Goal: Information Seeking & Learning: Find contact information

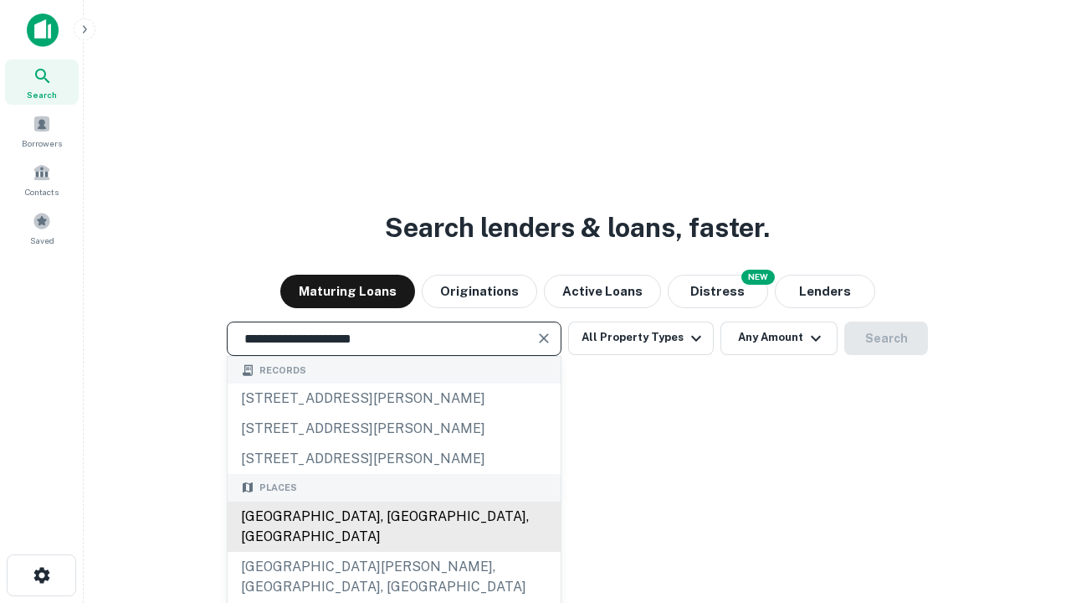
click at [393, 552] on div "[GEOGRAPHIC_DATA], [GEOGRAPHIC_DATA], [GEOGRAPHIC_DATA]" at bounding box center [394, 526] width 333 height 50
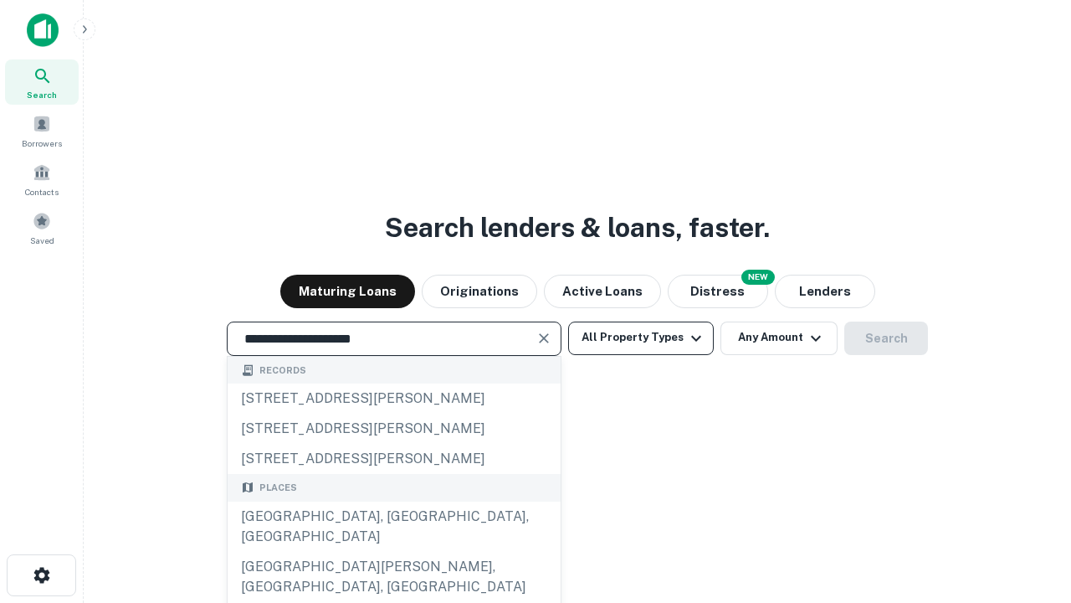
type input "**********"
click at [641, 337] on button "All Property Types" at bounding box center [641, 337] width 146 height 33
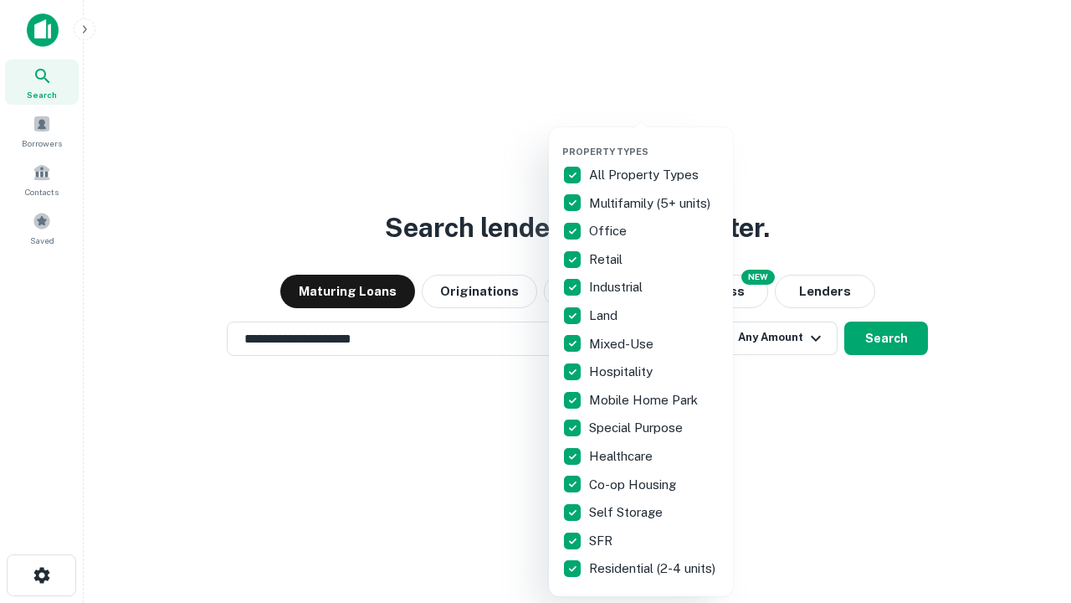
click at [654, 141] on button "button" at bounding box center [654, 141] width 184 height 1
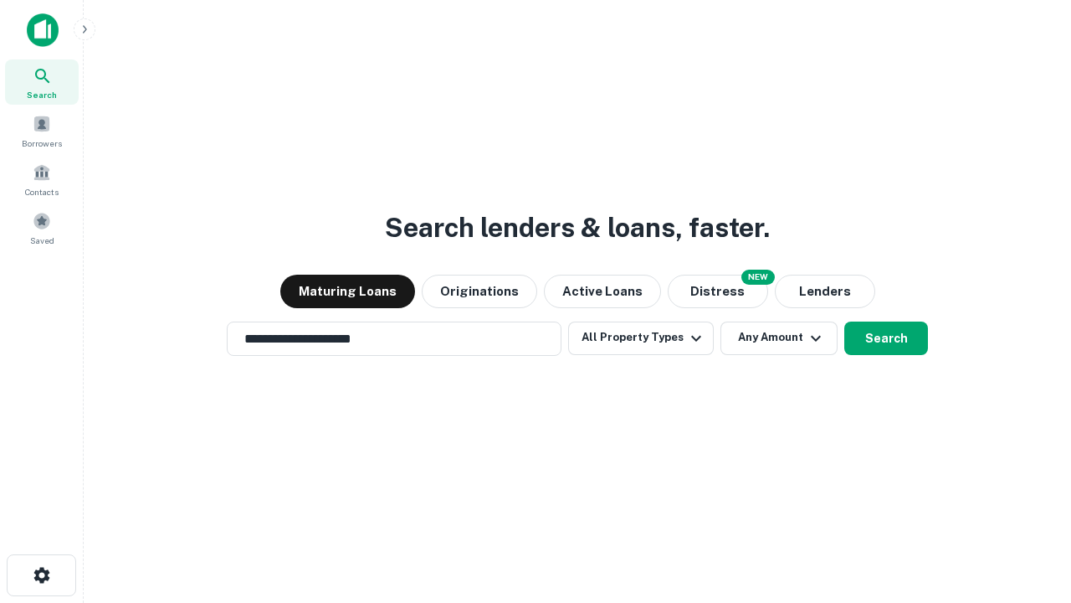
scroll to position [10, 202]
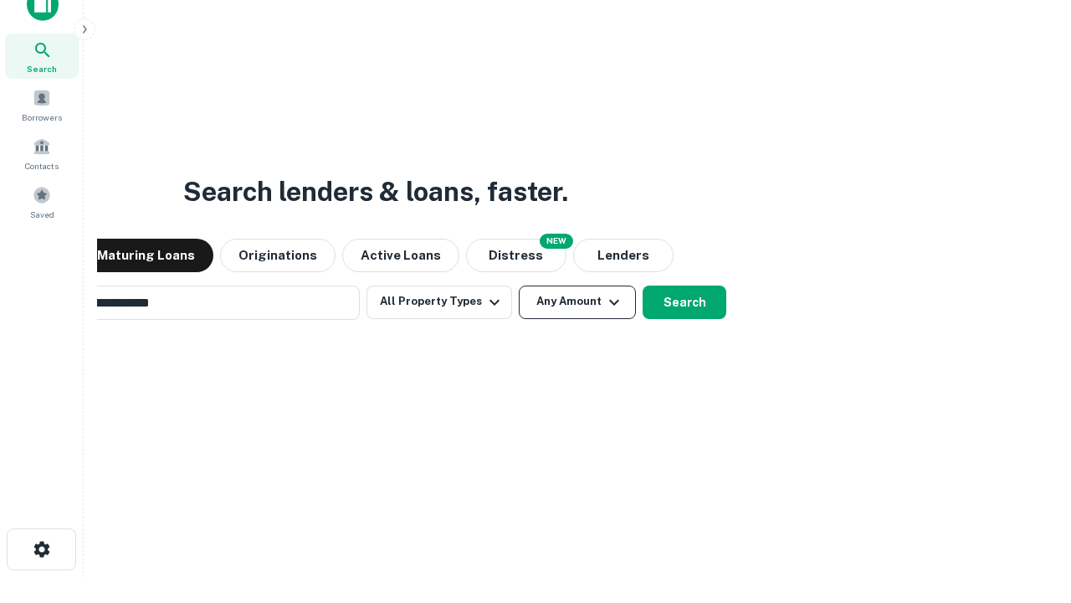
click at [519, 285] on button "Any Amount" at bounding box center [577, 301] width 117 height 33
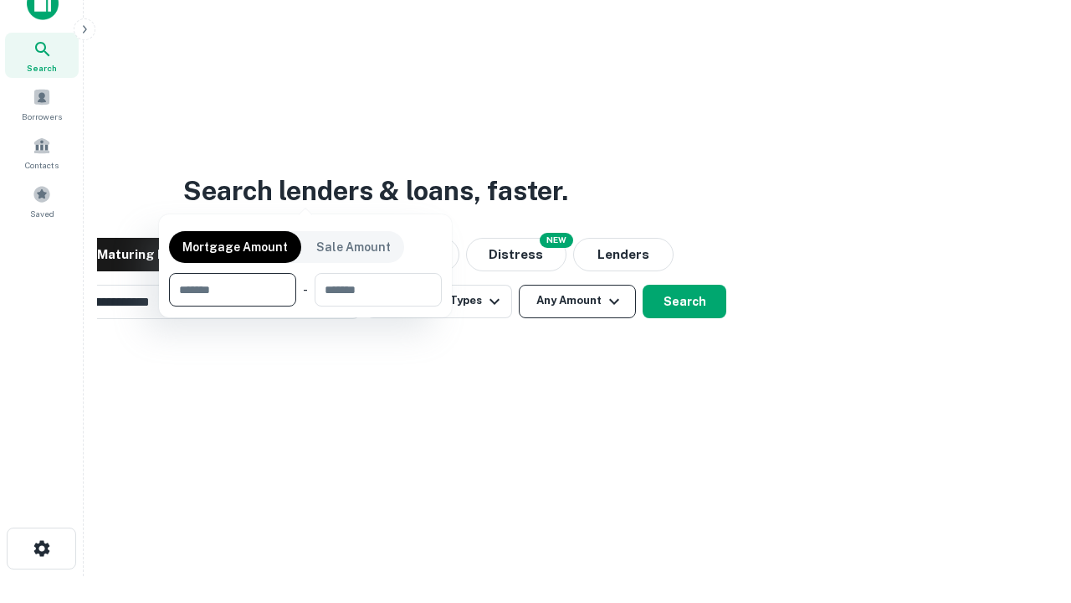
scroll to position [121, 474]
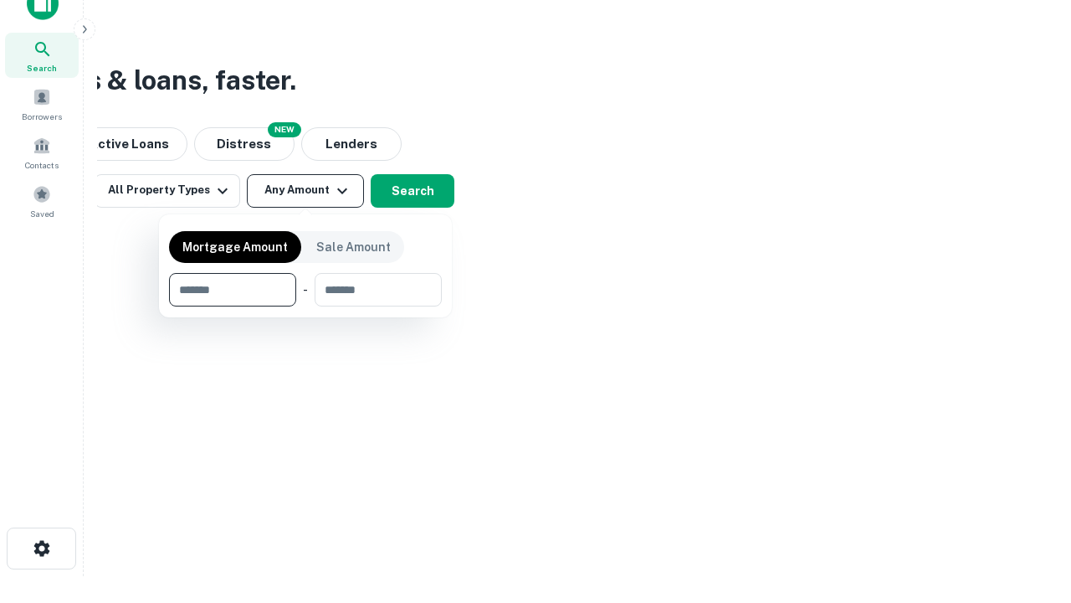
type input "*******"
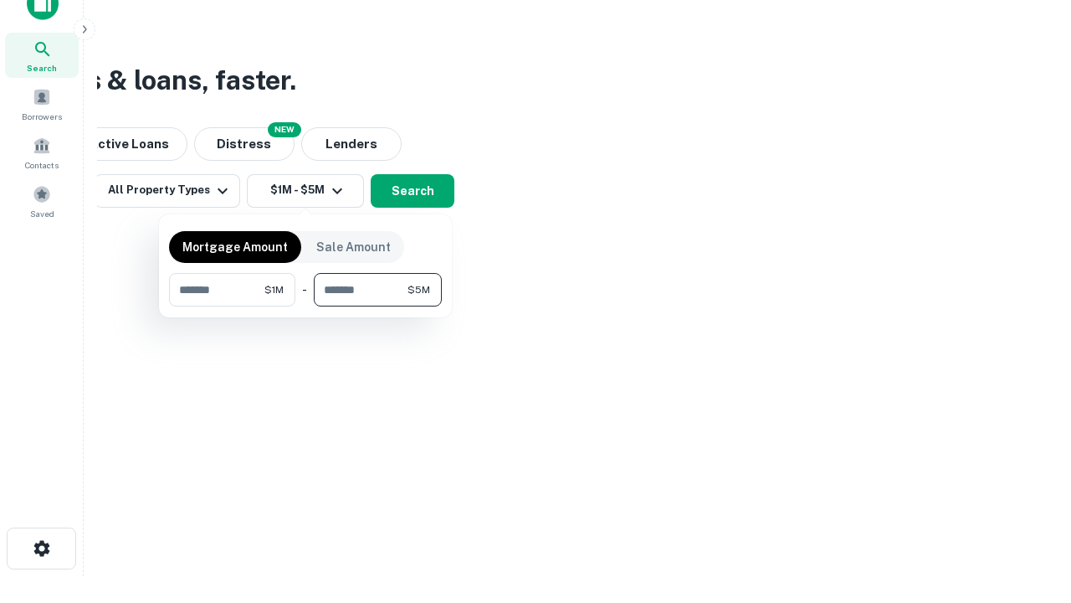
type input "*******"
click at [305, 306] on button "button" at bounding box center [305, 306] width 273 height 1
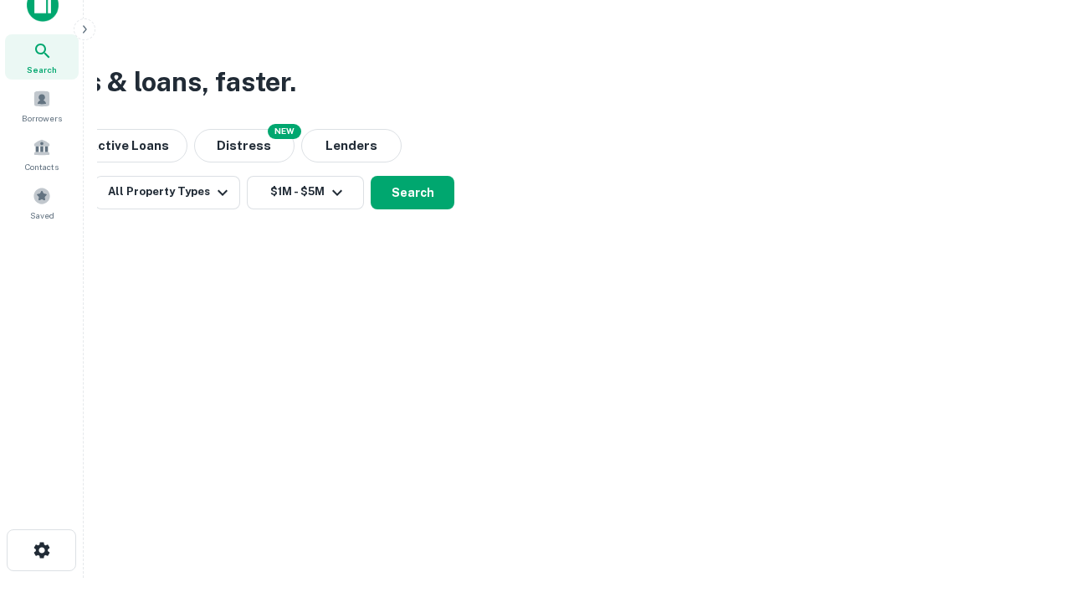
scroll to position [10, 309]
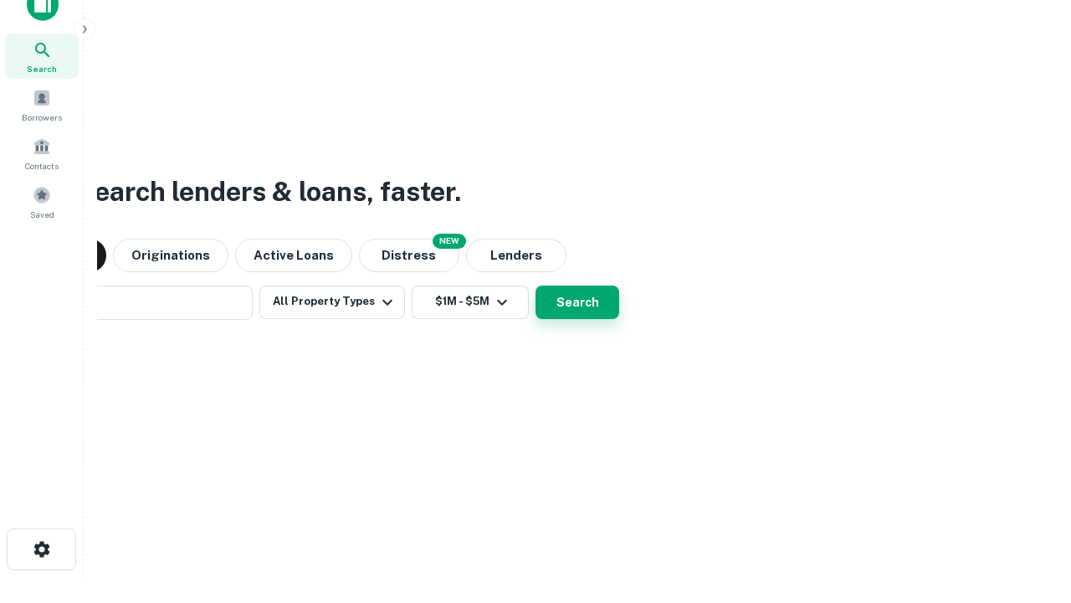
click at [536, 285] on button "Search" at bounding box center [578, 301] width 84 height 33
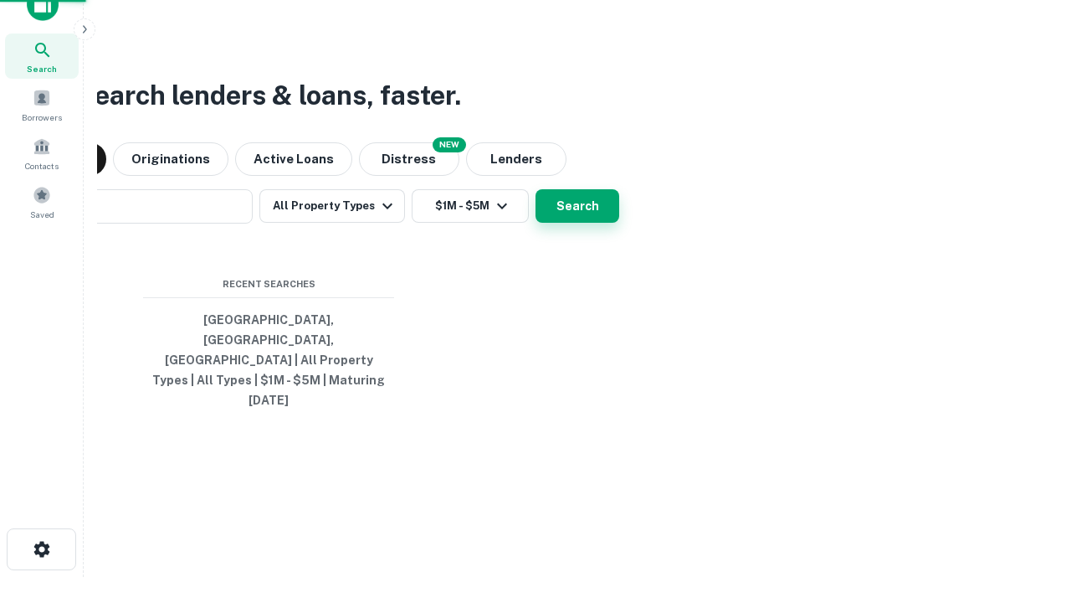
scroll to position [44, 474]
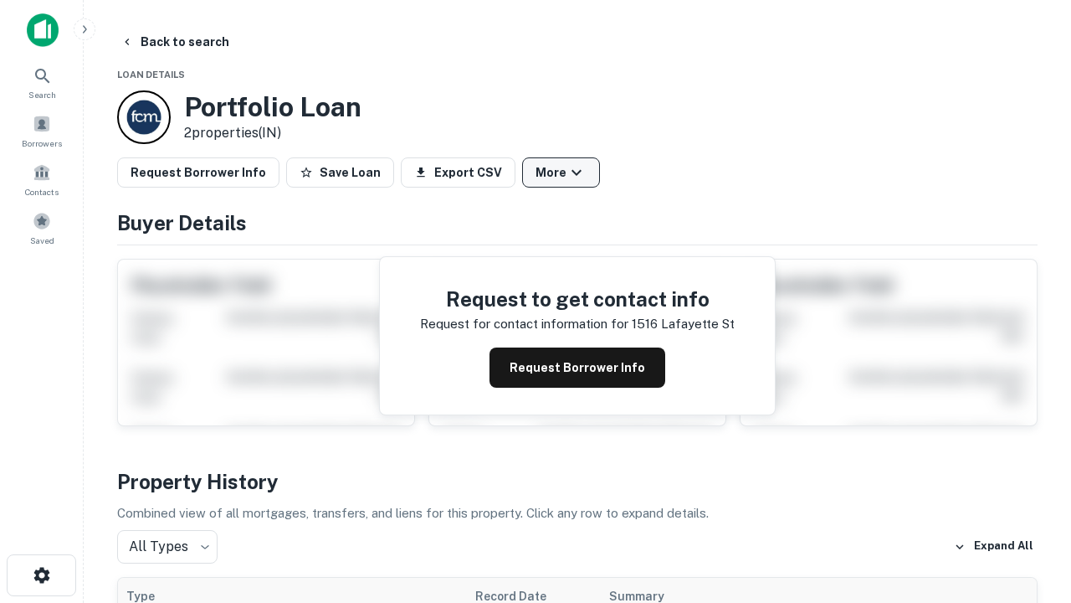
click at [561, 172] on button "More" at bounding box center [561, 172] width 78 height 30
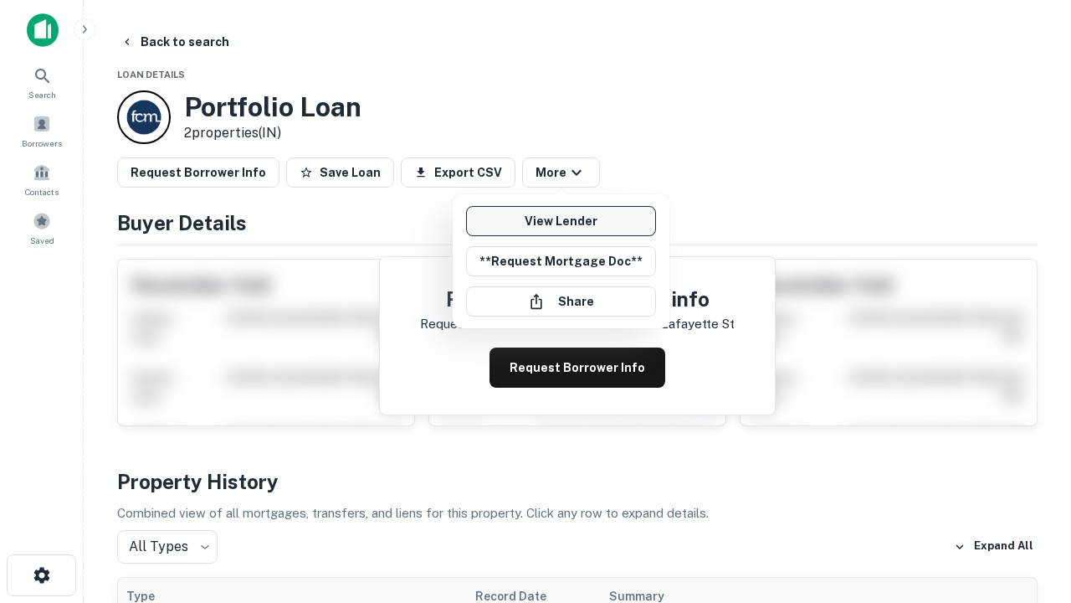
click at [561, 221] on link "View Lender" at bounding box center [561, 221] width 190 height 30
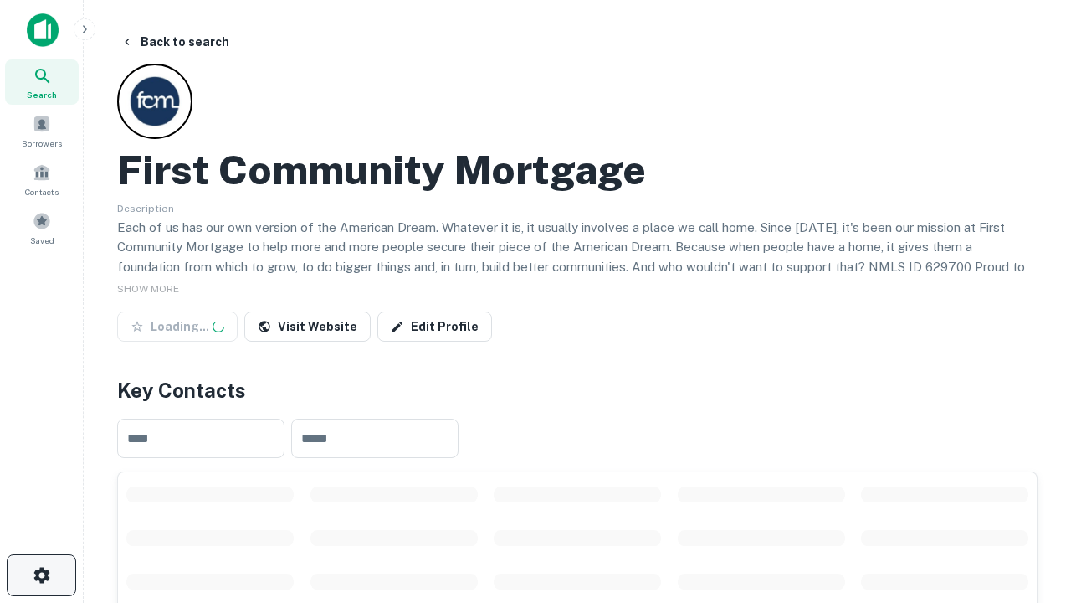
click at [41, 575] on icon "button" at bounding box center [42, 575] width 20 height 20
